Goal: Find specific page/section

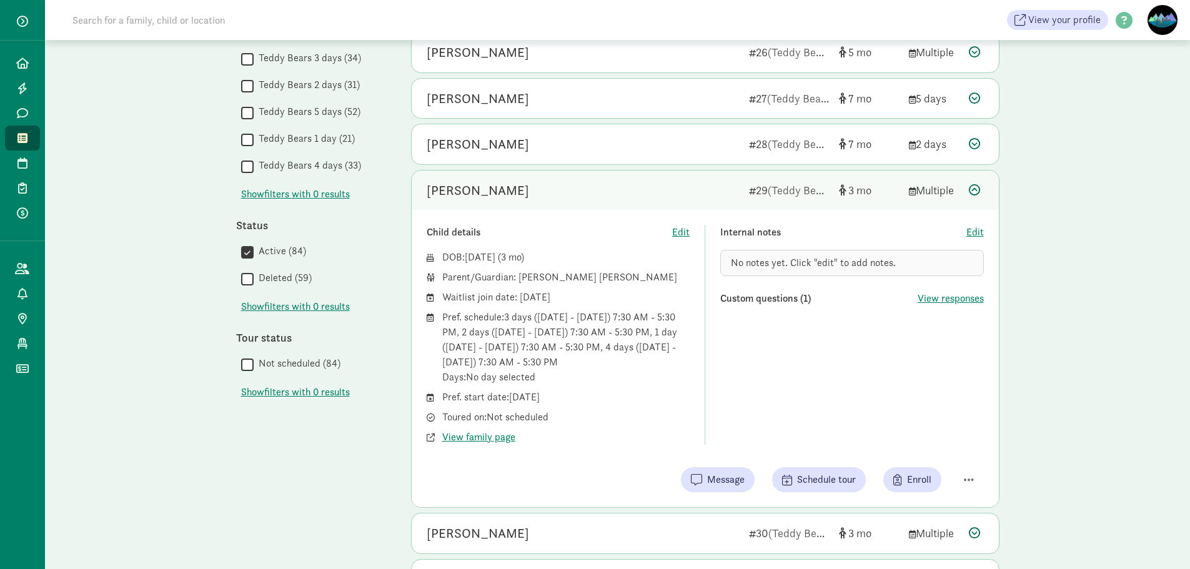
scroll to position [375, 0]
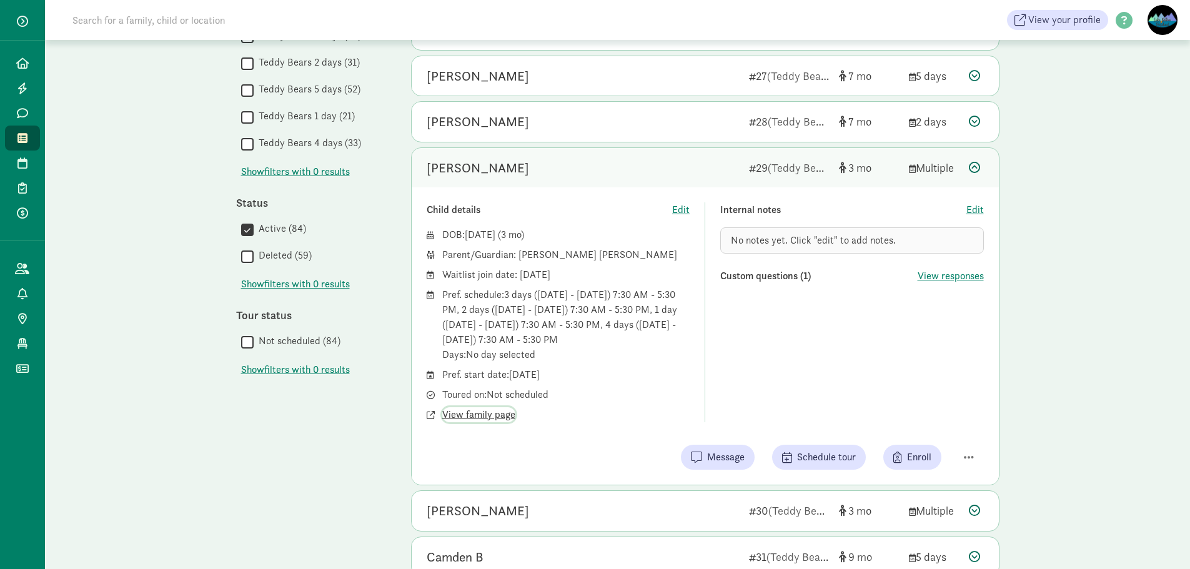
click at [487, 414] on span "View family page" at bounding box center [478, 414] width 73 height 15
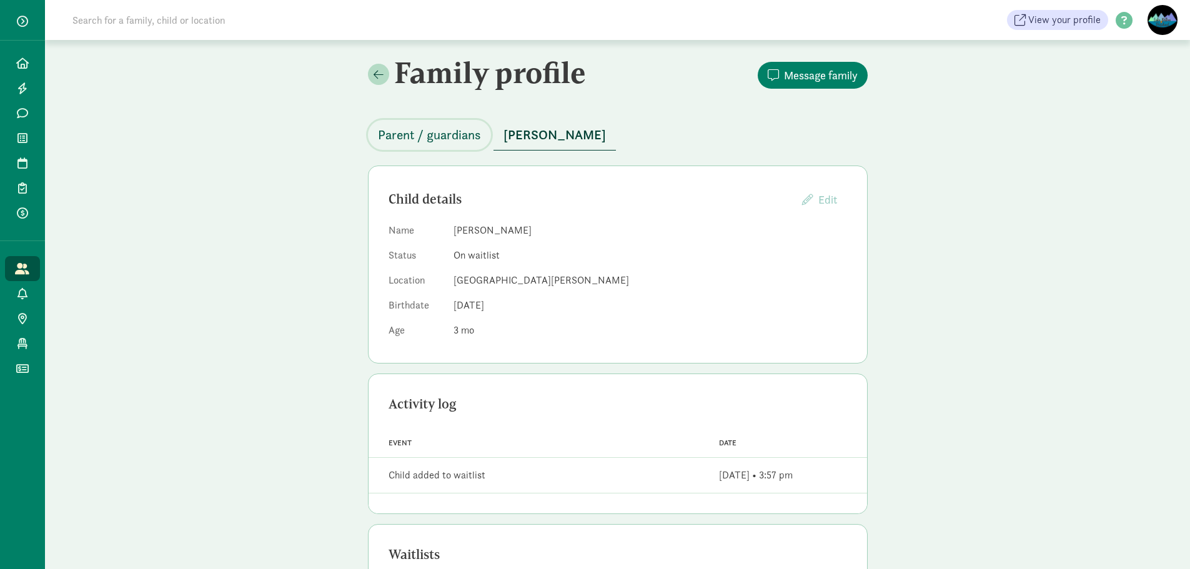
click at [463, 141] on span "Parent / guardians" at bounding box center [429, 135] width 103 height 20
